Goal: Task Accomplishment & Management: Use online tool/utility

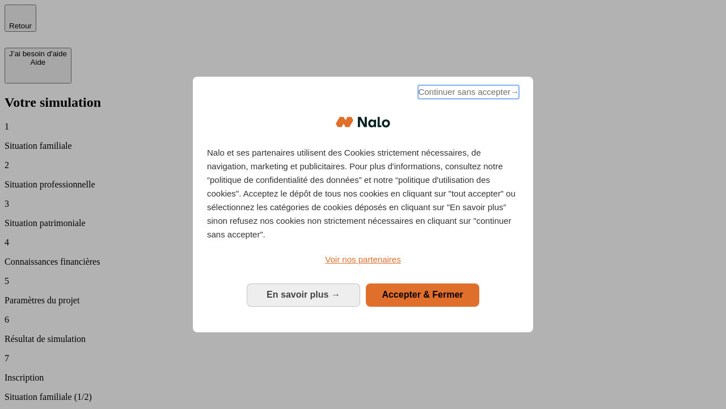
click at [468, 94] on span "Continuer sans accepter →" at bounding box center [468, 92] width 101 height 14
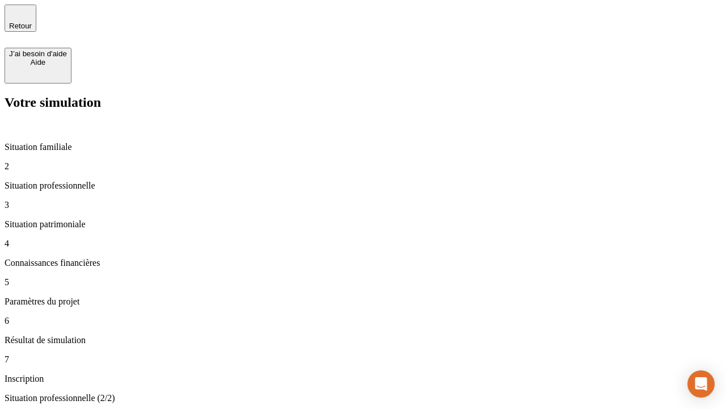
type input "30 000"
type input "40 000"
